Goal: Transaction & Acquisition: Purchase product/service

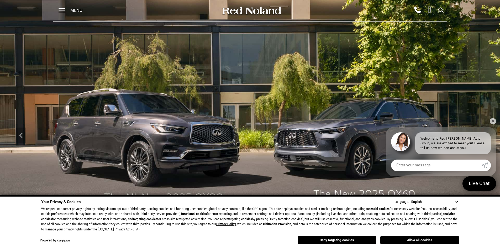
click at [424, 241] on button "Allow all cookies" at bounding box center [419, 240] width 79 height 8
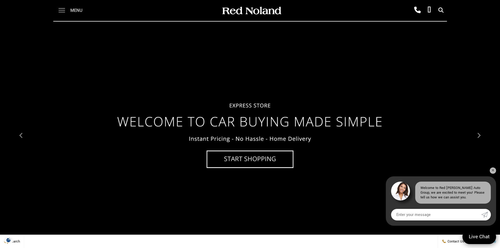
click at [61, 9] on span at bounding box center [62, 10] width 7 height 21
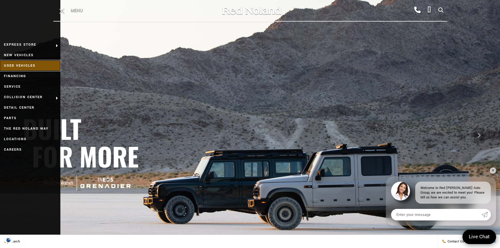
click at [24, 65] on link "Used Vehicles" at bounding box center [30, 65] width 60 height 10
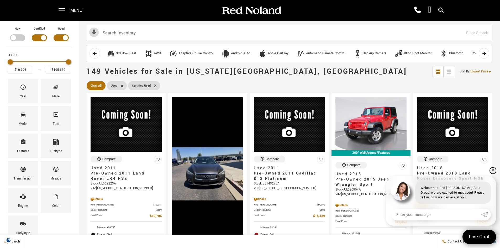
click at [494, 167] on link "✕" at bounding box center [493, 170] width 6 height 6
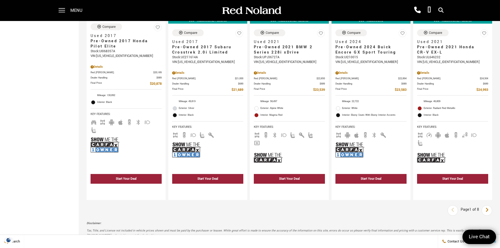
scroll to position [971, 0]
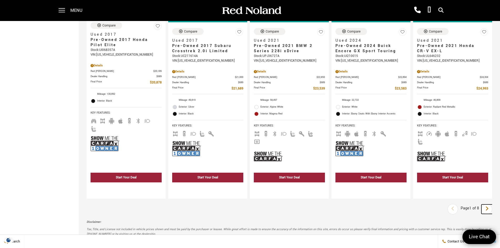
click at [489, 204] on icon "next page" at bounding box center [486, 208] width 3 height 8
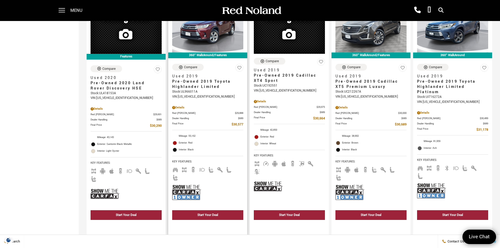
scroll to position [918, 0]
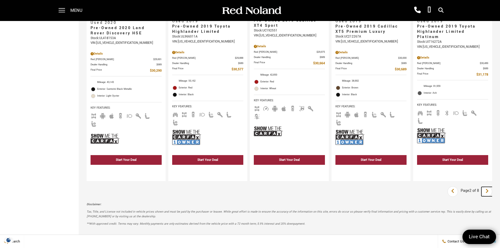
click at [489, 187] on icon "next page" at bounding box center [486, 191] width 3 height 8
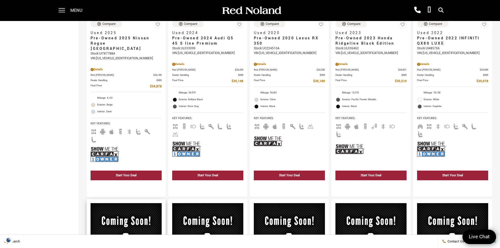
scroll to position [525, 0]
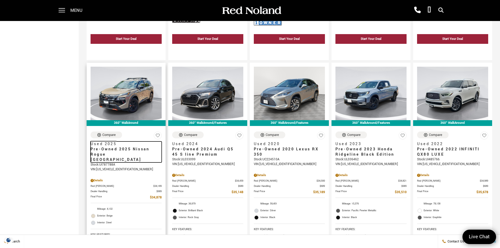
click at [104, 147] on span "Pre-Owned 2025 Nissan Rogue Rock Creek" at bounding box center [124, 155] width 67 height 16
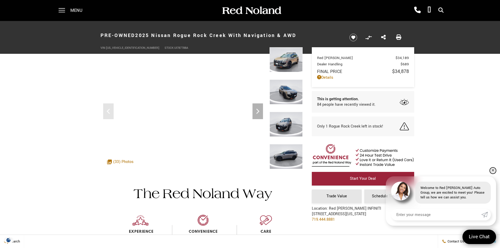
click at [494, 169] on link "✕" at bounding box center [493, 170] width 6 height 6
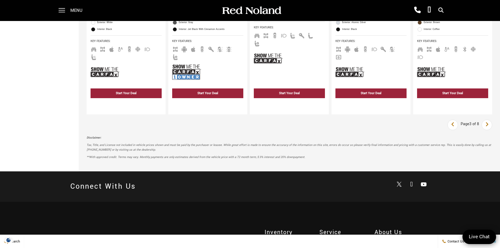
scroll to position [945, 0]
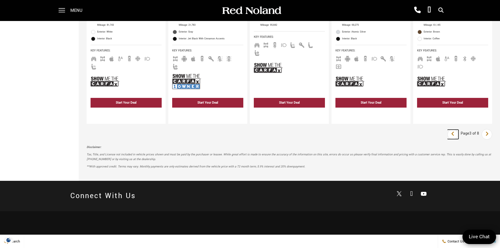
click at [454, 130] on icon "previous page" at bounding box center [452, 134] width 3 height 8
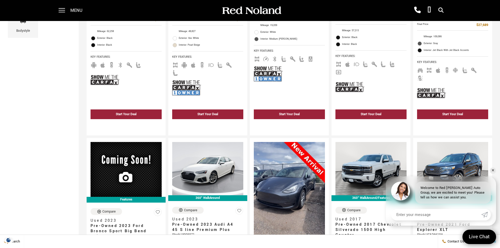
scroll to position [264, 0]
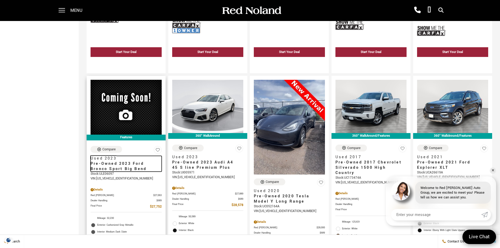
click at [118, 161] on span "Pre-Owned 2023 Ford Bronco Sport Big Bend" at bounding box center [124, 166] width 67 height 10
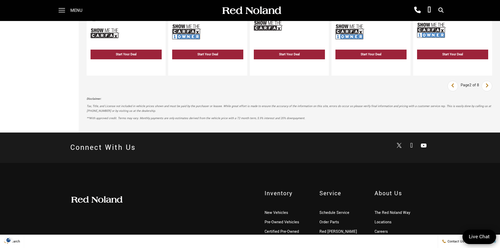
scroll to position [896, 0]
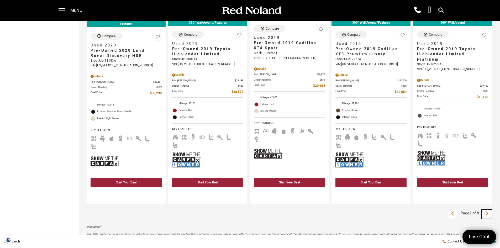
click at [489, 209] on icon "next page" at bounding box center [486, 213] width 3 height 8
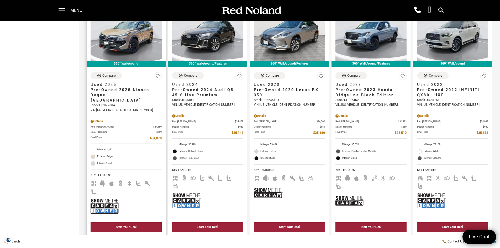
scroll to position [604, 0]
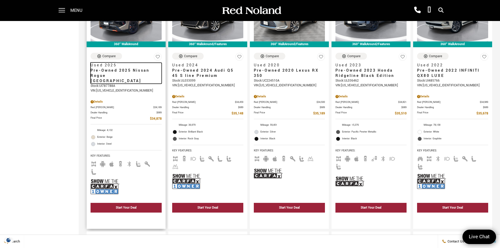
click at [107, 68] on span "Pre-Owned 2025 Nissan Rogue [GEOGRAPHIC_DATA]" at bounding box center [124, 76] width 67 height 16
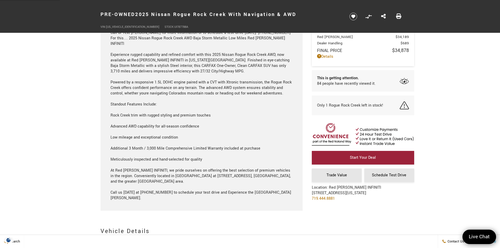
scroll to position [578, 0]
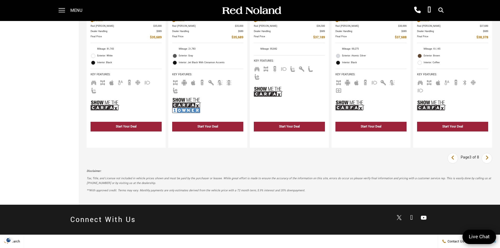
scroll to position [833, 0]
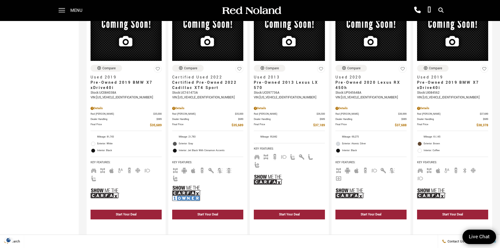
click at [458, 241] on link "Last" at bounding box center [452, 245] width 11 height 9
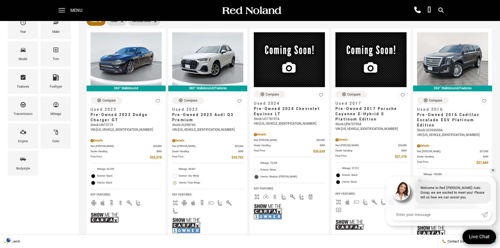
scroll to position [52, 0]
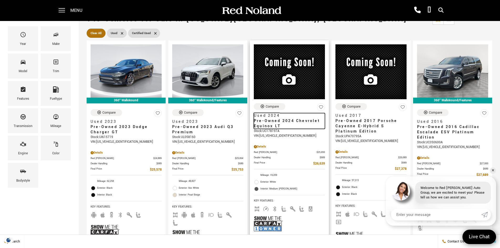
click at [278, 121] on span "Pre-Owned 2024 Chevrolet Equinox LT" at bounding box center [287, 123] width 67 height 10
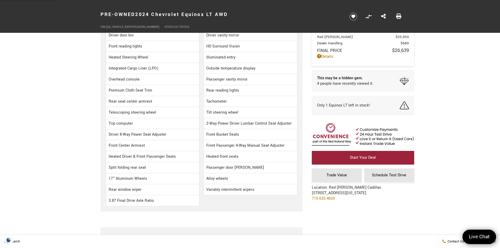
scroll to position [787, 0]
